Goal: Find specific page/section: Find specific page/section

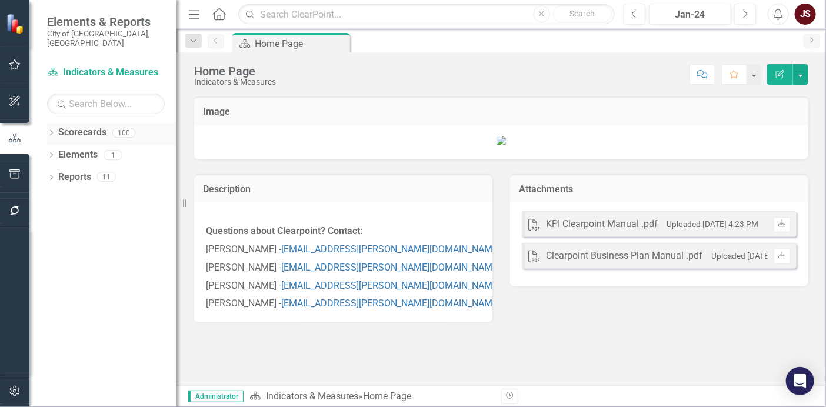
click at [54, 131] on icon "Dropdown" at bounding box center [51, 134] width 8 height 6
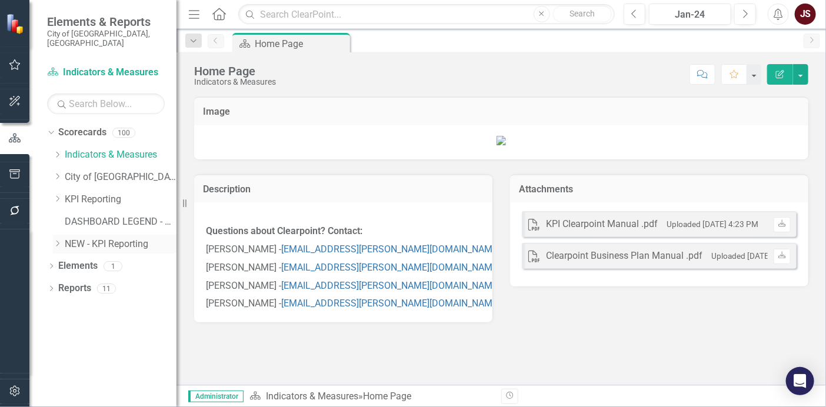
click at [57, 241] on icon at bounding box center [57, 244] width 3 height 6
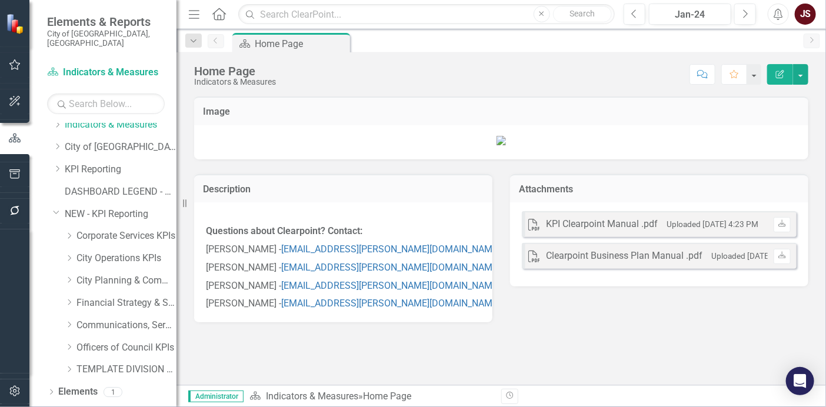
scroll to position [39, 0]
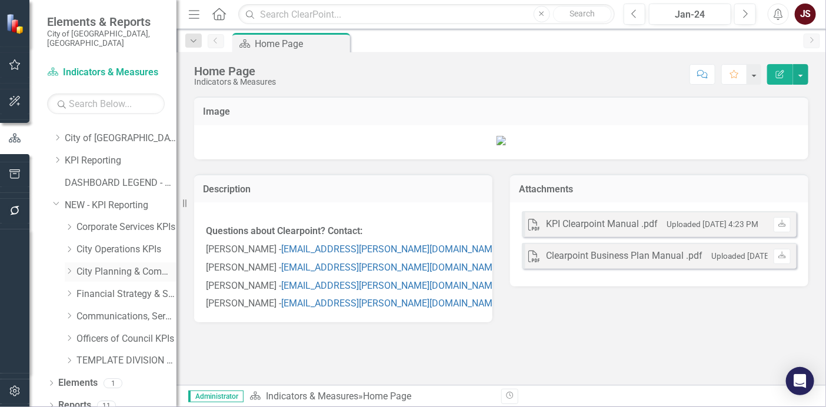
click at [72, 268] on icon "Dropdown" at bounding box center [69, 271] width 9 height 7
click at [74, 269] on div "Dropdown" at bounding box center [71, 272] width 12 height 6
click at [72, 312] on icon "Dropdown" at bounding box center [69, 315] width 9 height 7
click at [68, 265] on icon "Dropdown" at bounding box center [68, 269] width 7 height 9
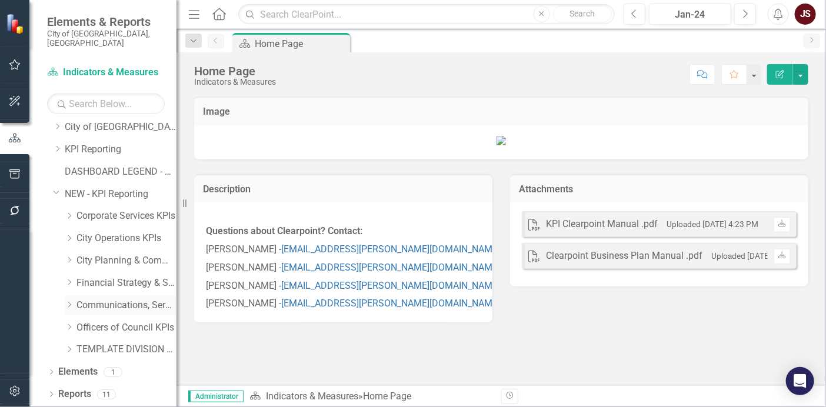
scroll to position [39, 0]
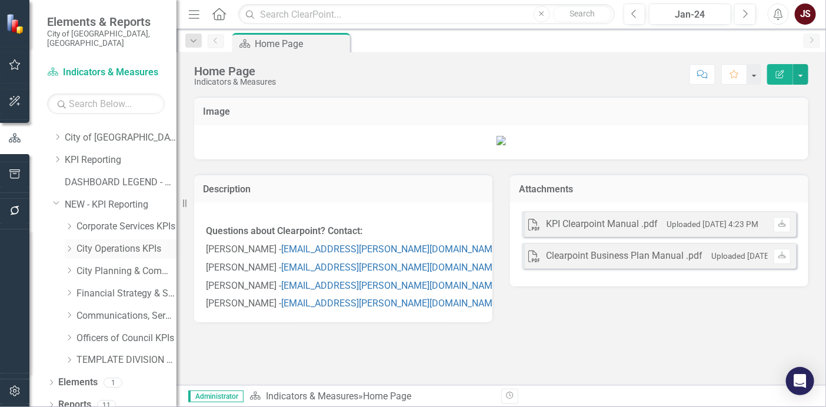
click at [72, 245] on icon "Dropdown" at bounding box center [69, 248] width 9 height 7
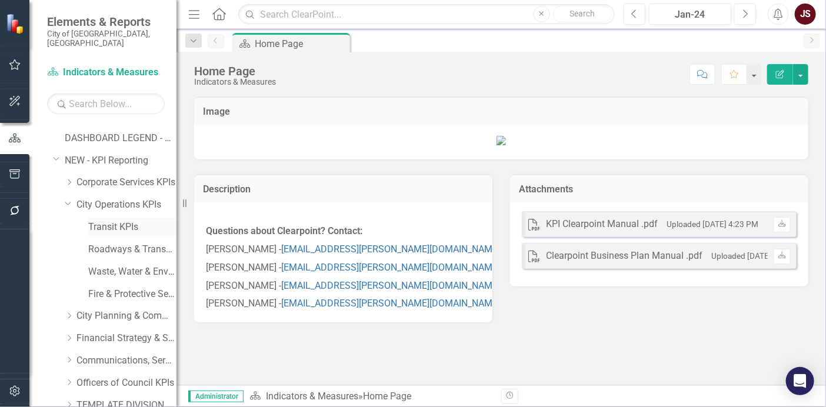
click at [109, 221] on link "Transit KPIs" at bounding box center [132, 228] width 88 height 14
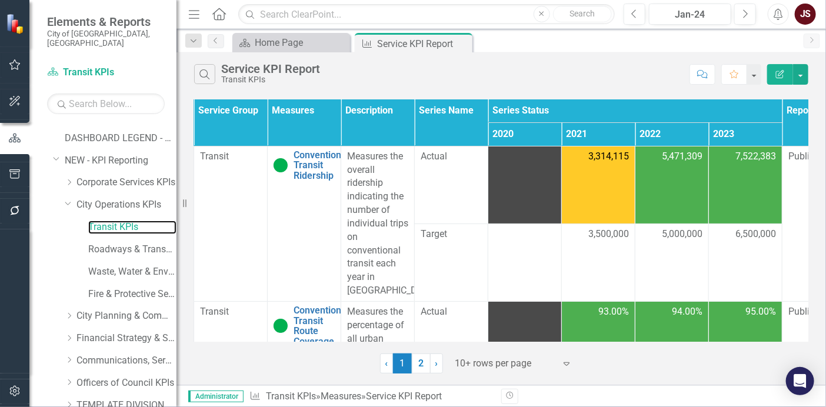
scroll to position [0, 203]
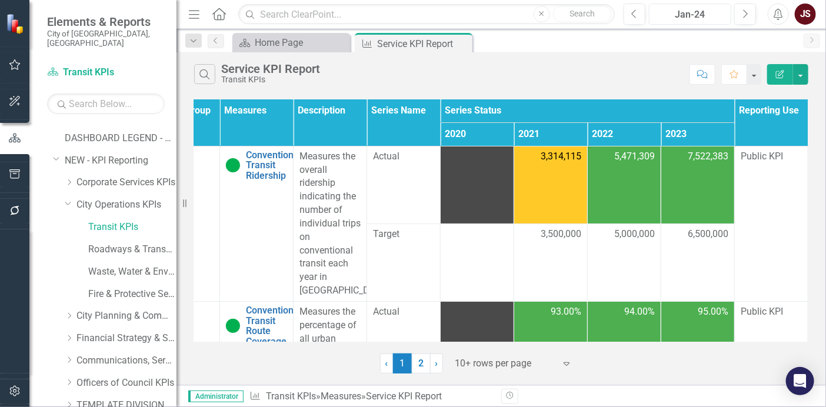
click at [691, 24] on button "Jan-24" at bounding box center [690, 14] width 82 height 21
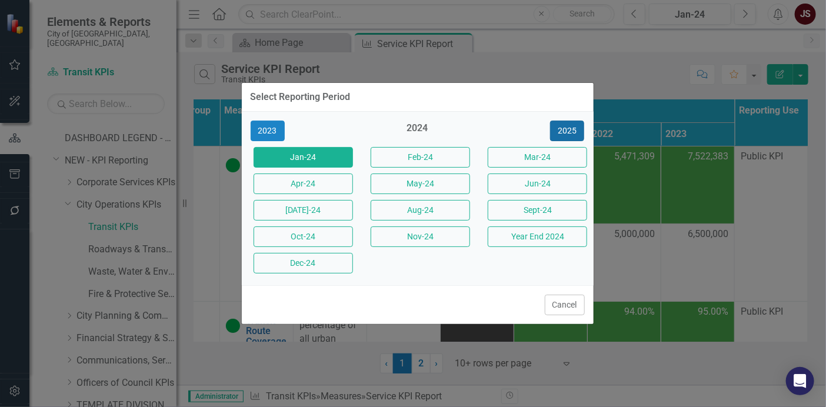
click at [565, 131] on button "2025" at bounding box center [567, 131] width 34 height 21
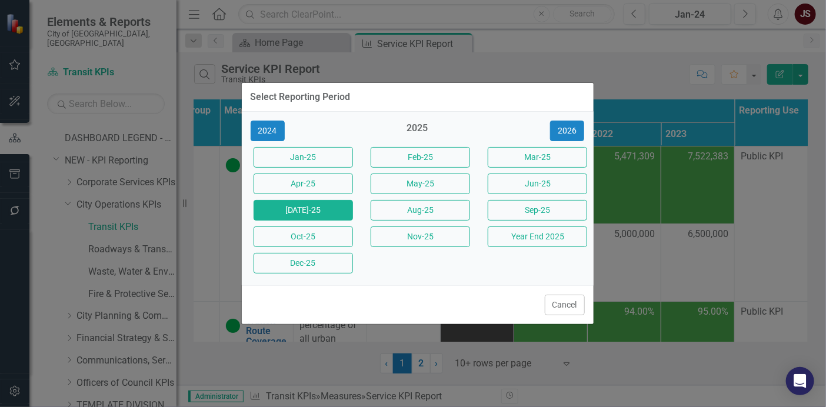
click at [313, 210] on button "[DATE]-25" at bounding box center [303, 210] width 99 height 21
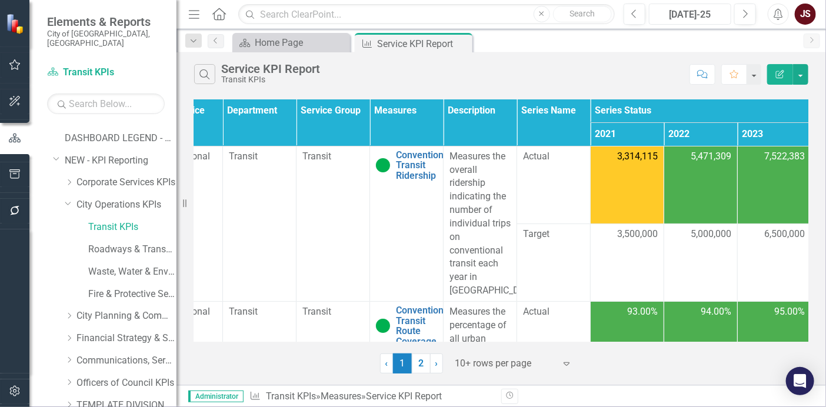
scroll to position [0, 31]
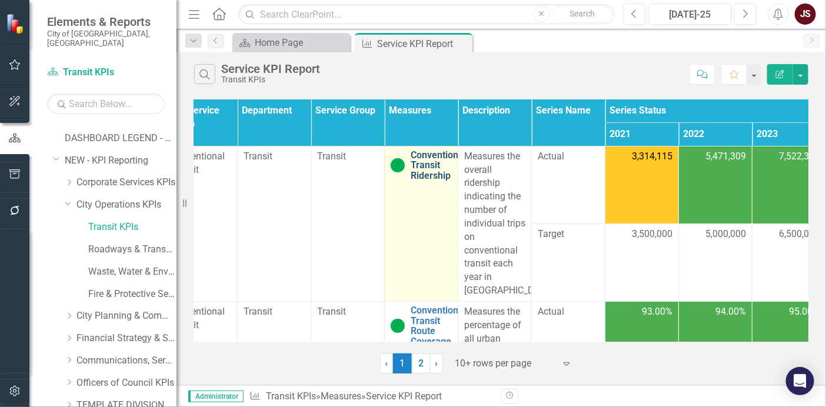
click at [447, 158] on link "Conventional Transit Ridership" at bounding box center [438, 165] width 55 height 31
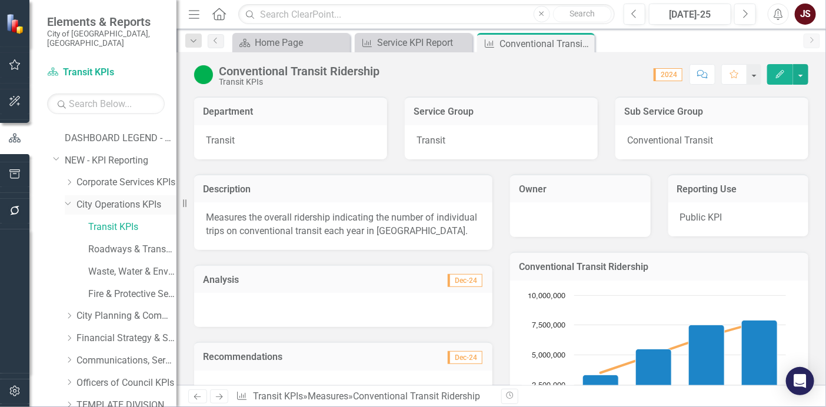
click at [69, 198] on icon "Dropdown" at bounding box center [68, 202] width 7 height 9
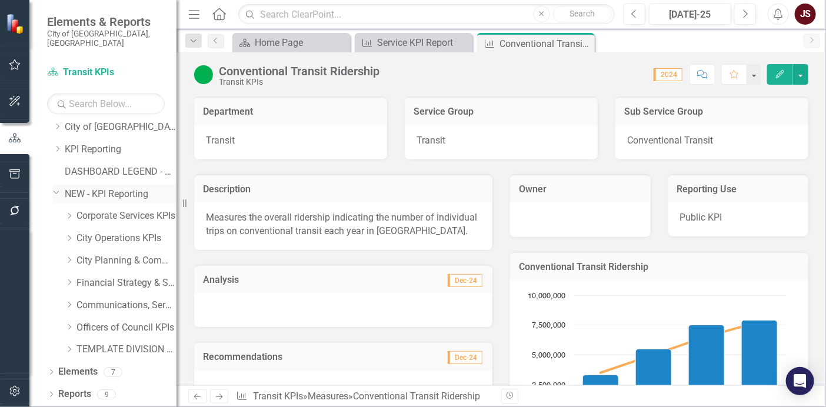
scroll to position [39, 0]
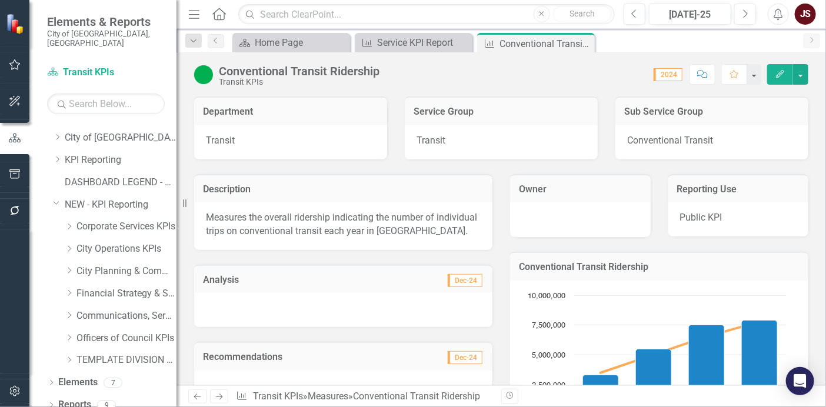
click at [52, 194] on div "Dropdown Scorecards 100 Dropdown Indicators & Measures Economic Prosperity Envi…" at bounding box center [111, 228] width 129 height 289
click at [53, 198] on icon "Dropdown" at bounding box center [56, 202] width 7 height 9
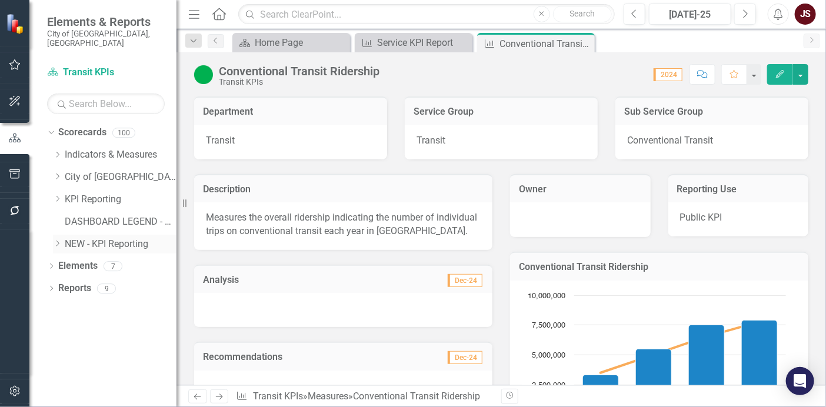
scroll to position [0, 0]
click at [55, 173] on icon "Dropdown" at bounding box center [57, 176] width 9 height 7
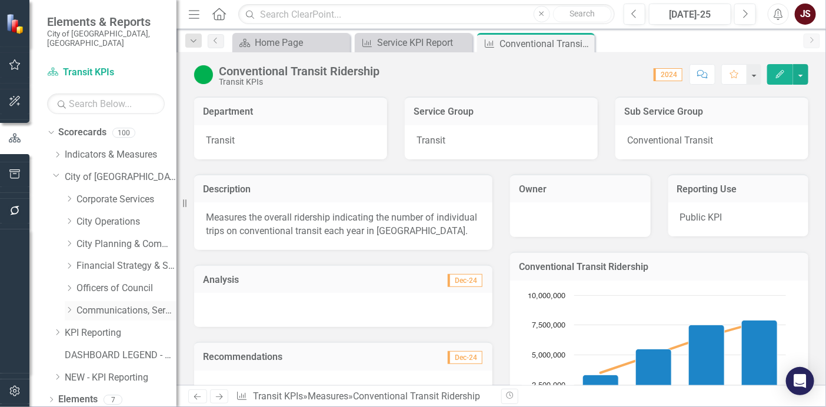
click at [63, 301] on div "Dropdown Communications, Service [PERSON_NAME] & Tourism" at bounding box center [115, 312] width 124 height 22
click at [67, 307] on icon "Dropdown" at bounding box center [69, 310] width 9 height 7
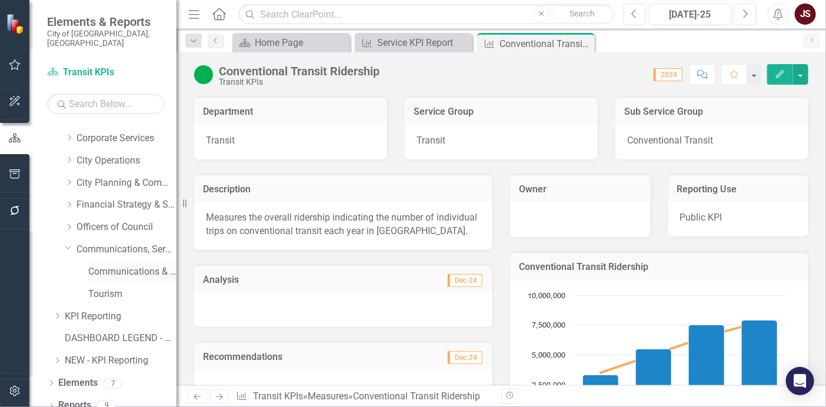
click at [121, 265] on link "Communications & Engagement" at bounding box center [132, 272] width 88 height 14
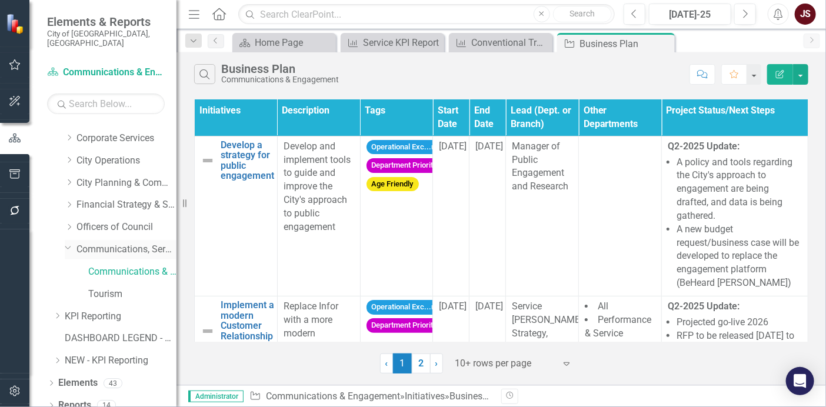
click at [69, 243] on icon "Dropdown" at bounding box center [68, 247] width 7 height 9
click at [56, 311] on div "Dropdown" at bounding box center [57, 316] width 9 height 10
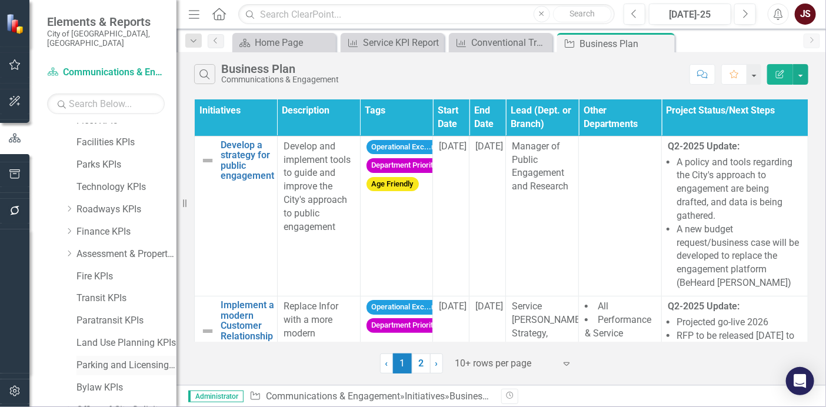
scroll to position [192, 0]
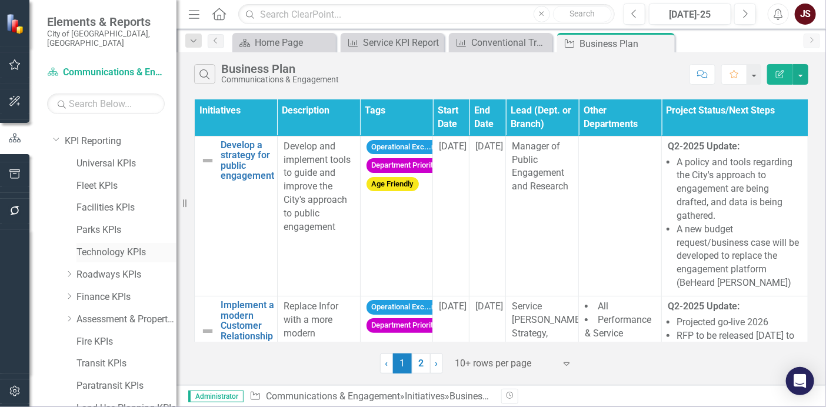
click at [112, 246] on link "Technology KPIs" at bounding box center [126, 253] width 100 height 14
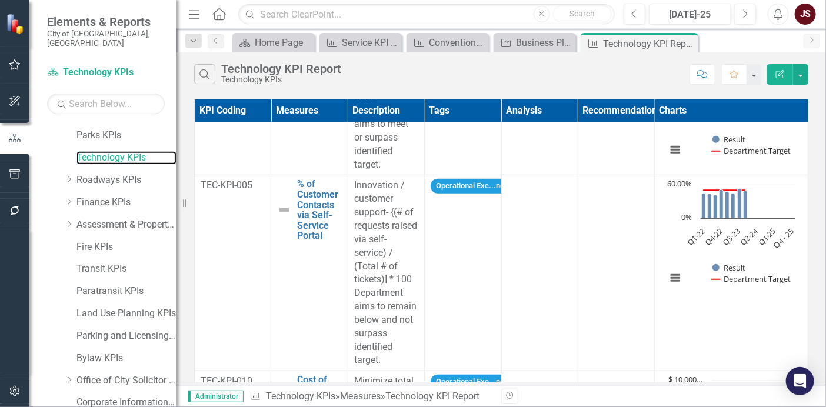
scroll to position [156, 0]
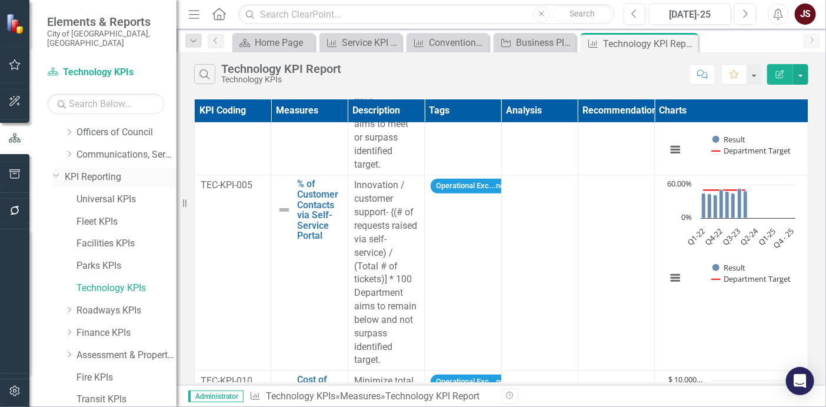
click at [57, 171] on icon "Dropdown" at bounding box center [56, 175] width 7 height 9
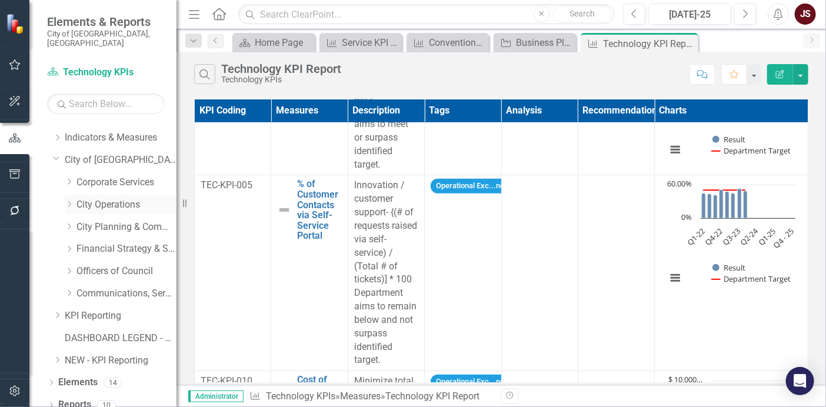
scroll to position [16, 0]
click at [52, 305] on div "Dropdown Scorecards 100 Dropdown Indicators & Measures Economic Prosperity Envi…" at bounding box center [111, 239] width 129 height 267
click at [56, 312] on icon "Dropdown" at bounding box center [57, 315] width 9 height 7
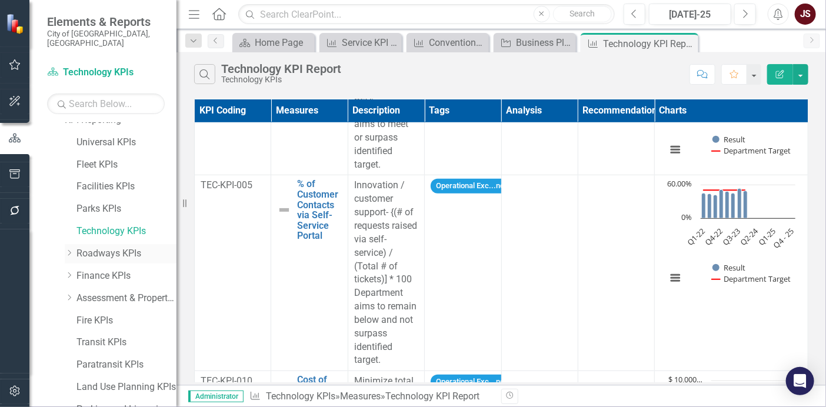
scroll to position [278, 0]
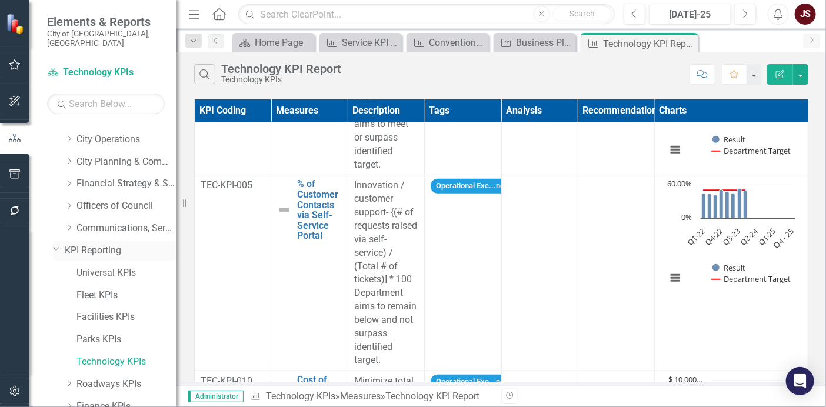
click at [60, 244] on div "Dropdown" at bounding box center [56, 248] width 10 height 9
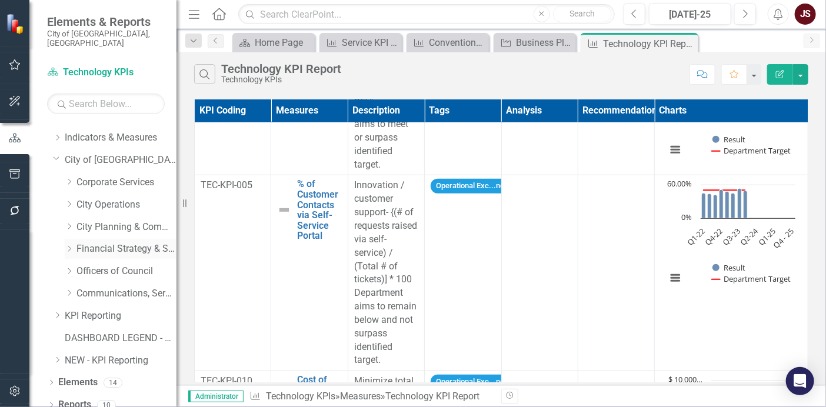
scroll to position [16, 0]
click at [53, 357] on icon "Dropdown" at bounding box center [57, 360] width 9 height 7
click at [67, 312] on icon "Dropdown" at bounding box center [69, 315] width 9 height 7
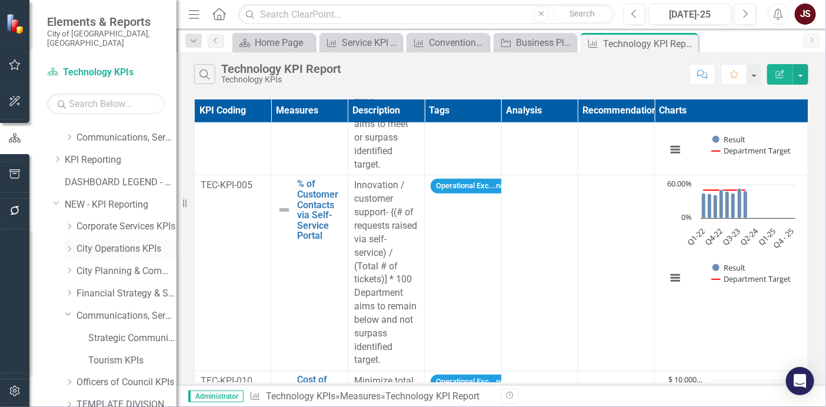
click at [71, 245] on icon "Dropdown" at bounding box center [69, 248] width 9 height 7
click at [119, 265] on link "Transit KPIs" at bounding box center [132, 272] width 88 height 14
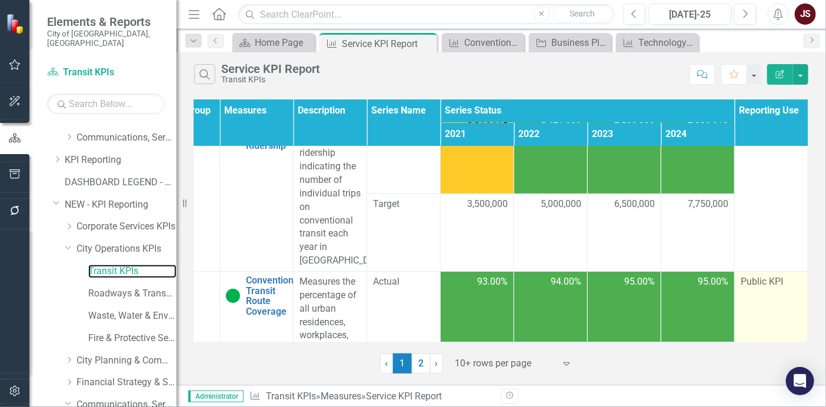
scroll to position [0, 203]
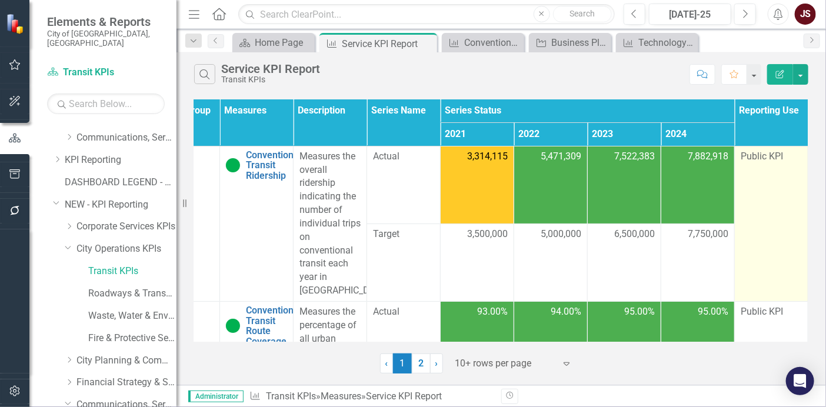
click at [768, 212] on td "Public KPI" at bounding box center [772, 223] width 74 height 155
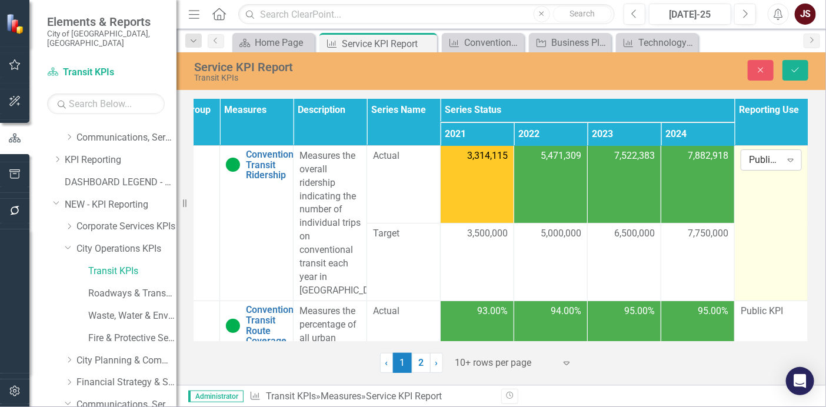
click at [785, 161] on icon "Expand" at bounding box center [791, 159] width 12 height 9
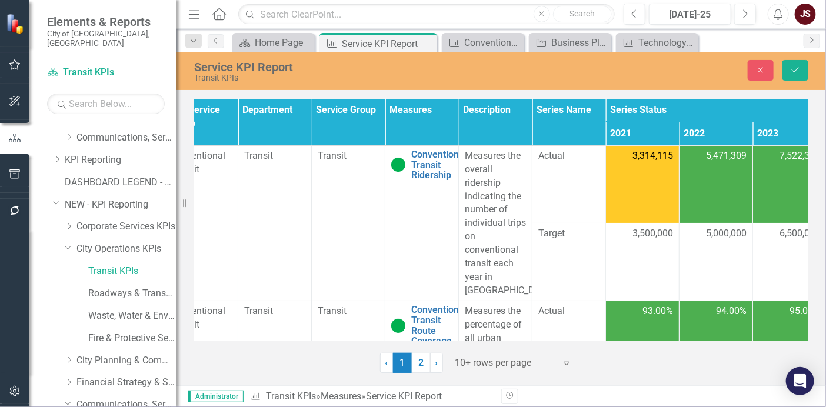
scroll to position [0, 0]
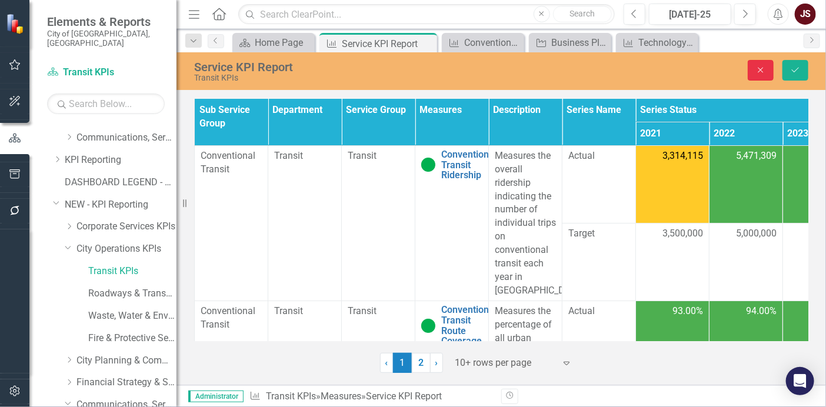
click at [765, 68] on icon "Close" at bounding box center [760, 70] width 11 height 8
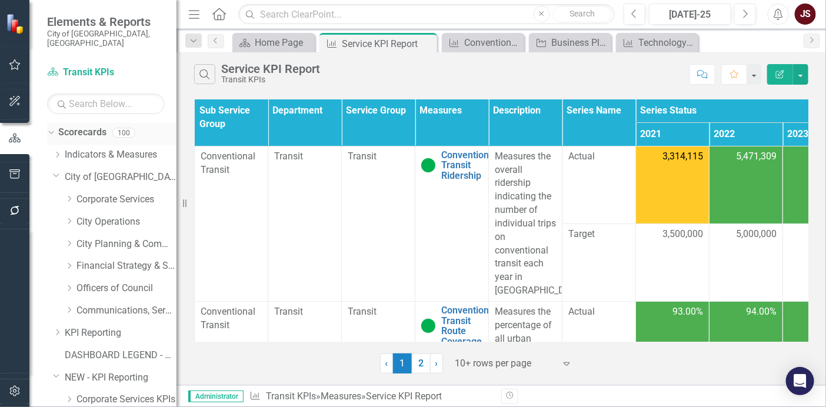
click at [79, 126] on link "Scorecards" at bounding box center [82, 133] width 48 height 14
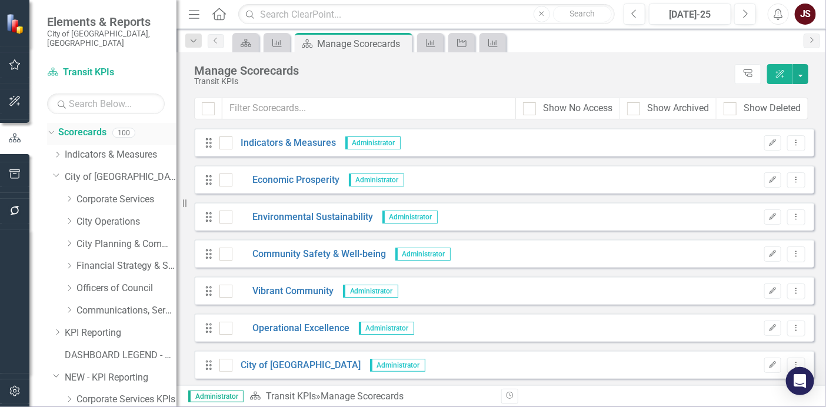
click at [52, 128] on icon "Dropdown" at bounding box center [49, 132] width 6 height 8
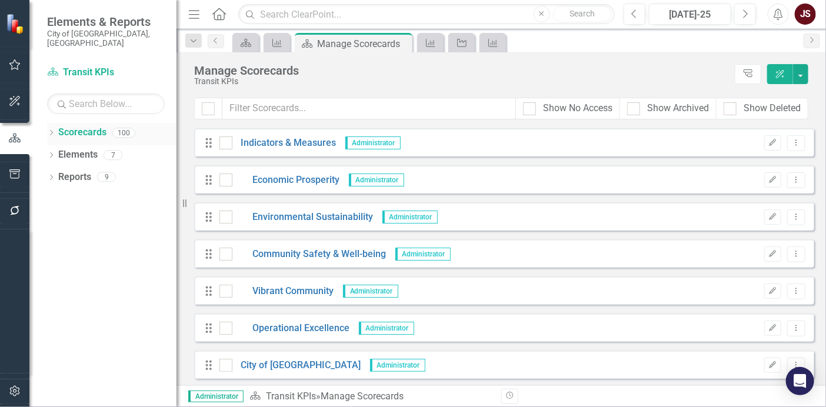
click at [56, 123] on div "Dropdown Scorecards 100" at bounding box center [111, 134] width 129 height 22
click at [53, 131] on icon "Dropdown" at bounding box center [51, 134] width 8 height 6
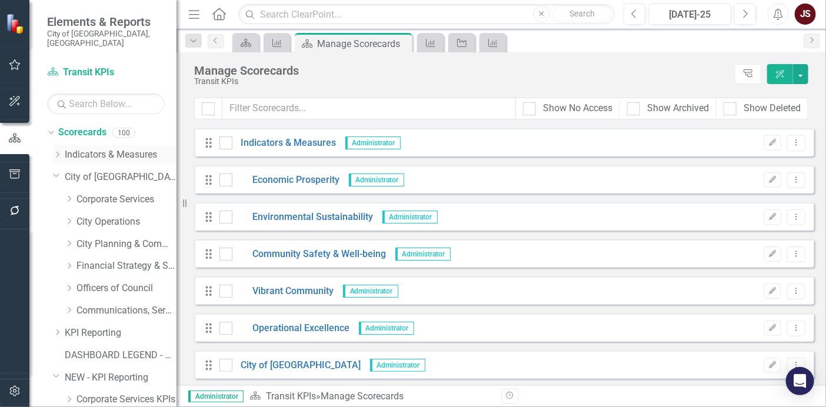
click at [81, 148] on link "Indicators & Measures" at bounding box center [121, 155] width 112 height 14
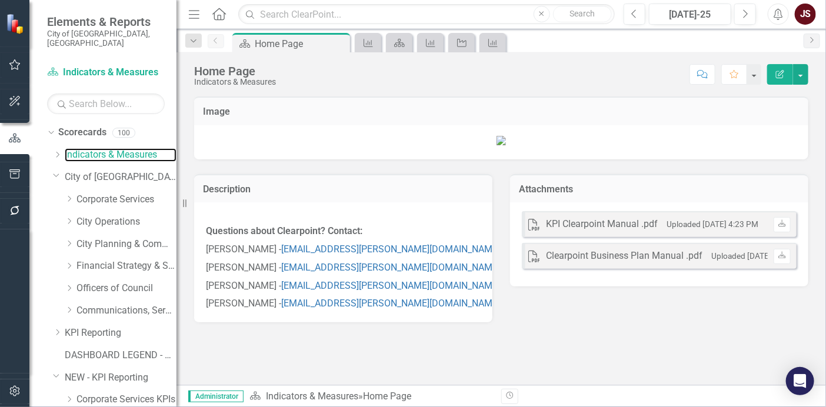
scroll to position [65, 0]
click at [55, 151] on icon "Dropdown" at bounding box center [57, 154] width 9 height 7
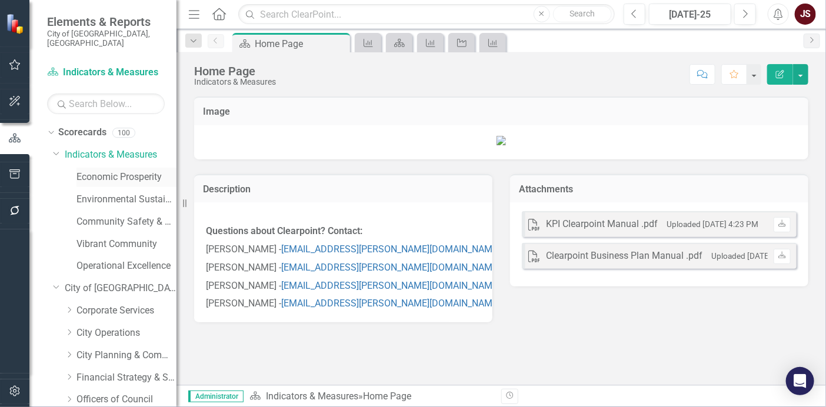
click at [118, 171] on link "Economic Prosperity" at bounding box center [126, 178] width 100 height 14
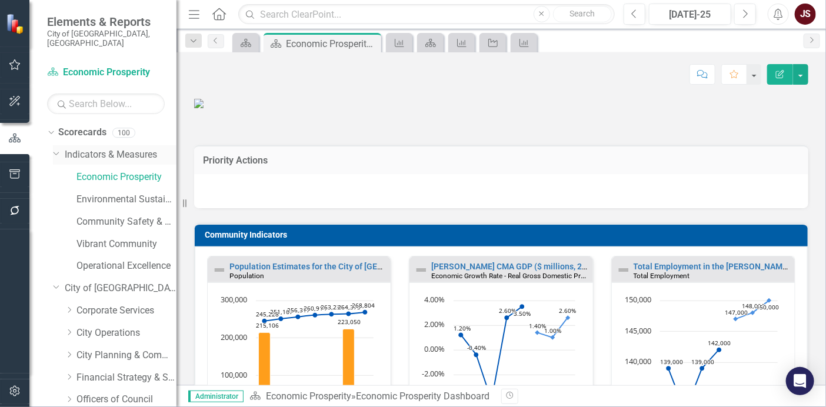
click at [58, 148] on icon "Dropdown" at bounding box center [56, 152] width 7 height 9
click at [374, 43] on icon "Close" at bounding box center [370, 43] width 12 height 9
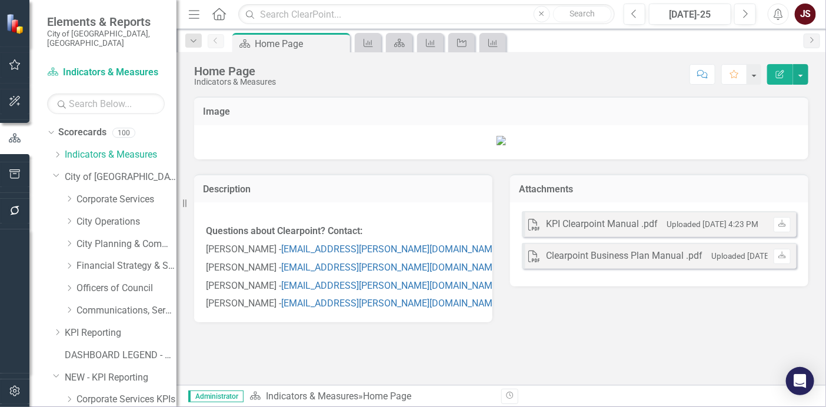
scroll to position [131, 0]
